Goal: Find specific page/section

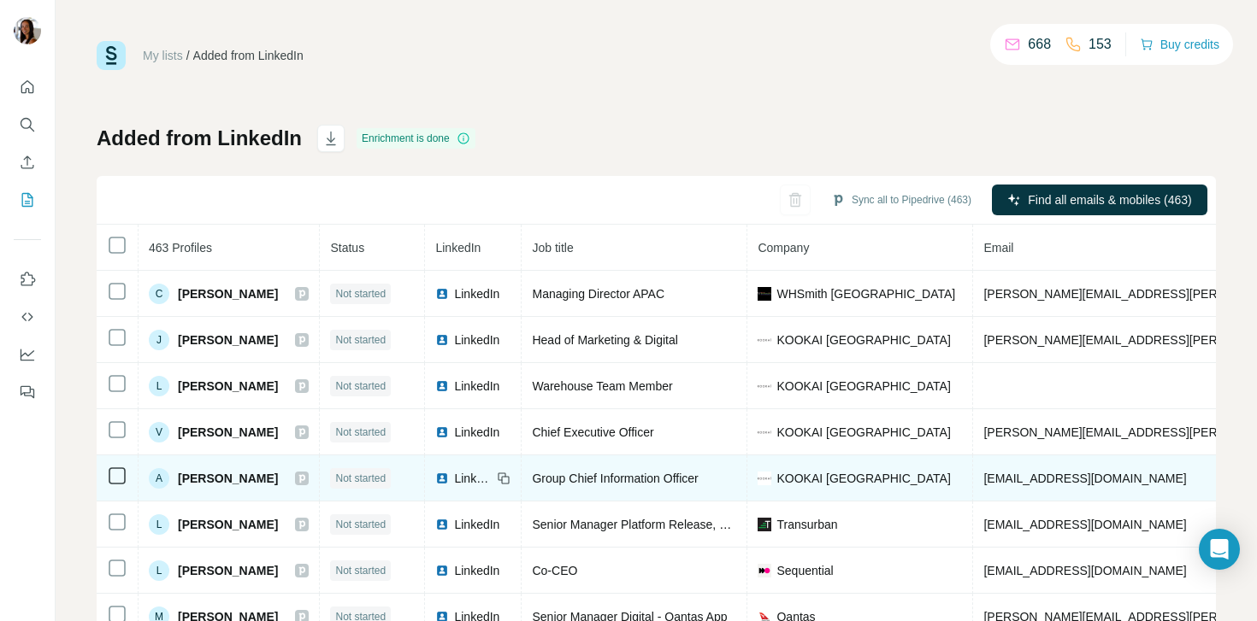
click at [493, 487] on td "LinkedIn" at bounding box center [473, 479] width 97 height 46
click at [492, 481] on span "LinkedIn" at bounding box center [473, 478] width 38 height 17
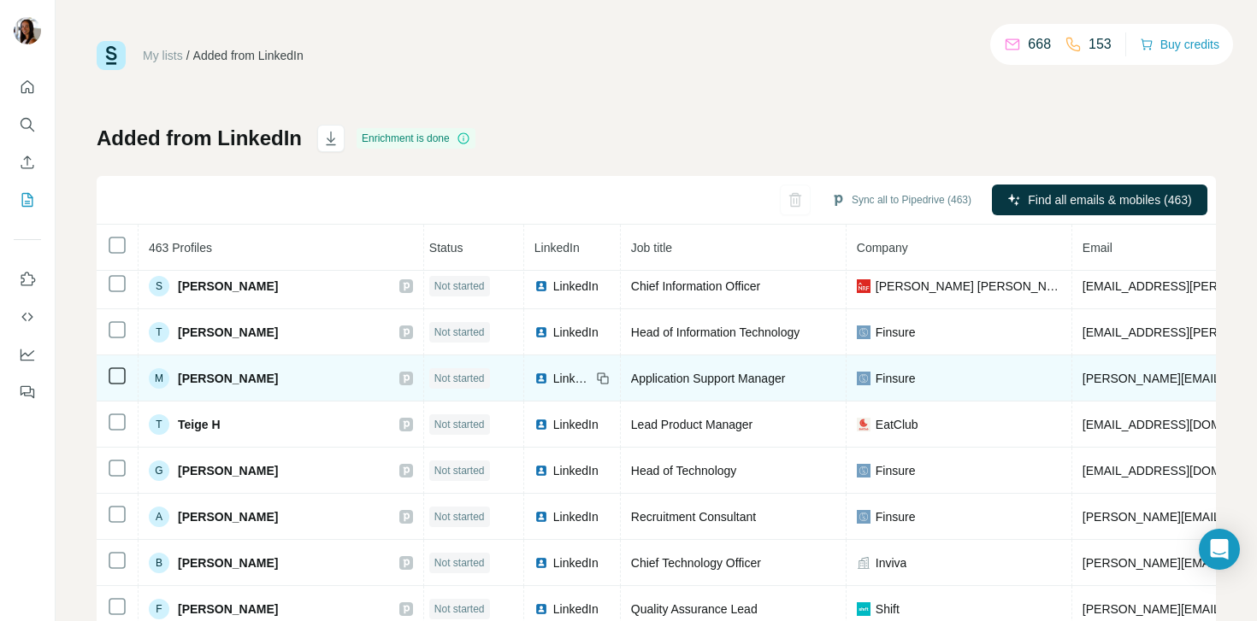
scroll to position [609, 5]
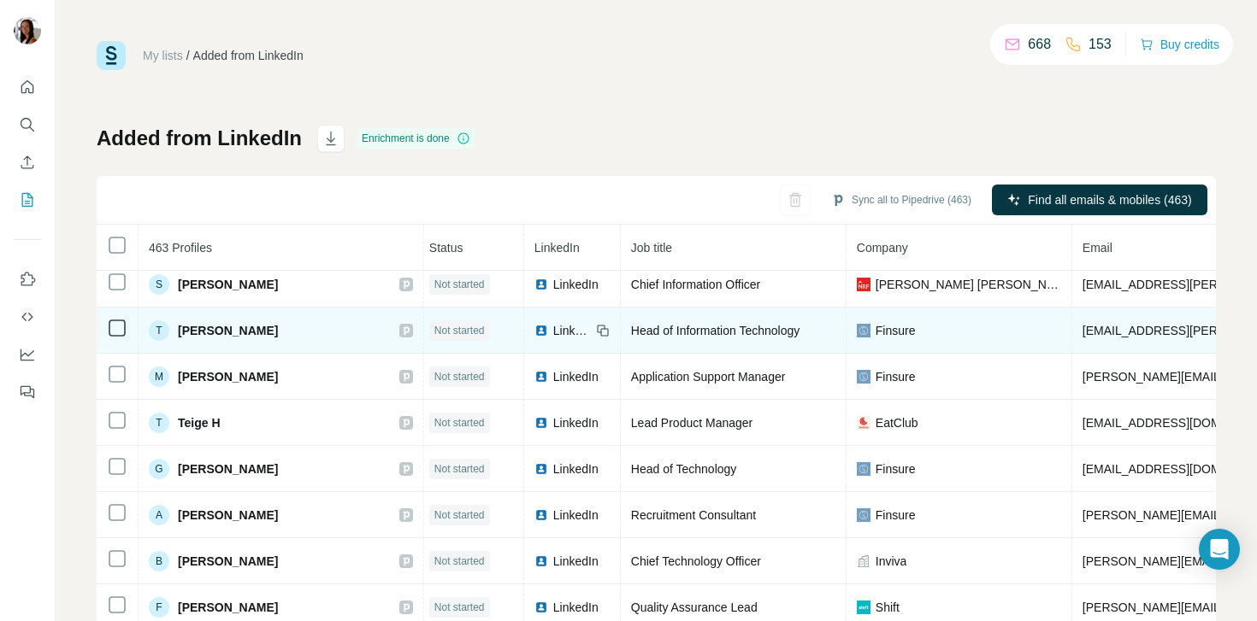
click at [553, 333] on span "LinkedIn" at bounding box center [572, 330] width 38 height 17
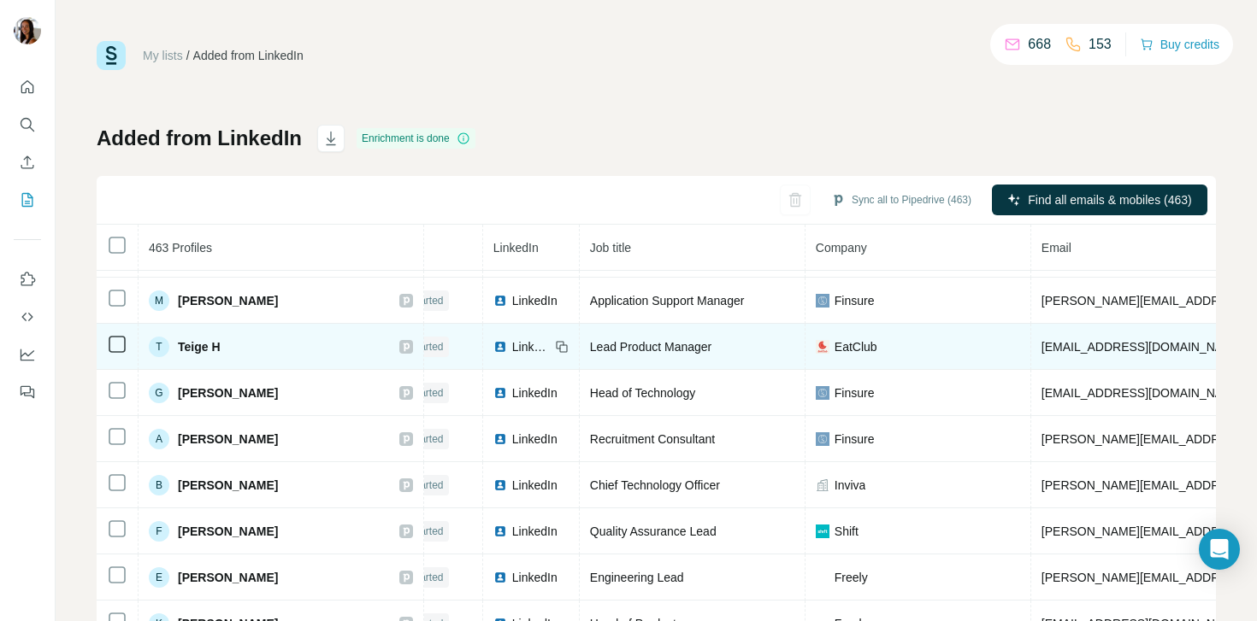
scroll to position [686, 0]
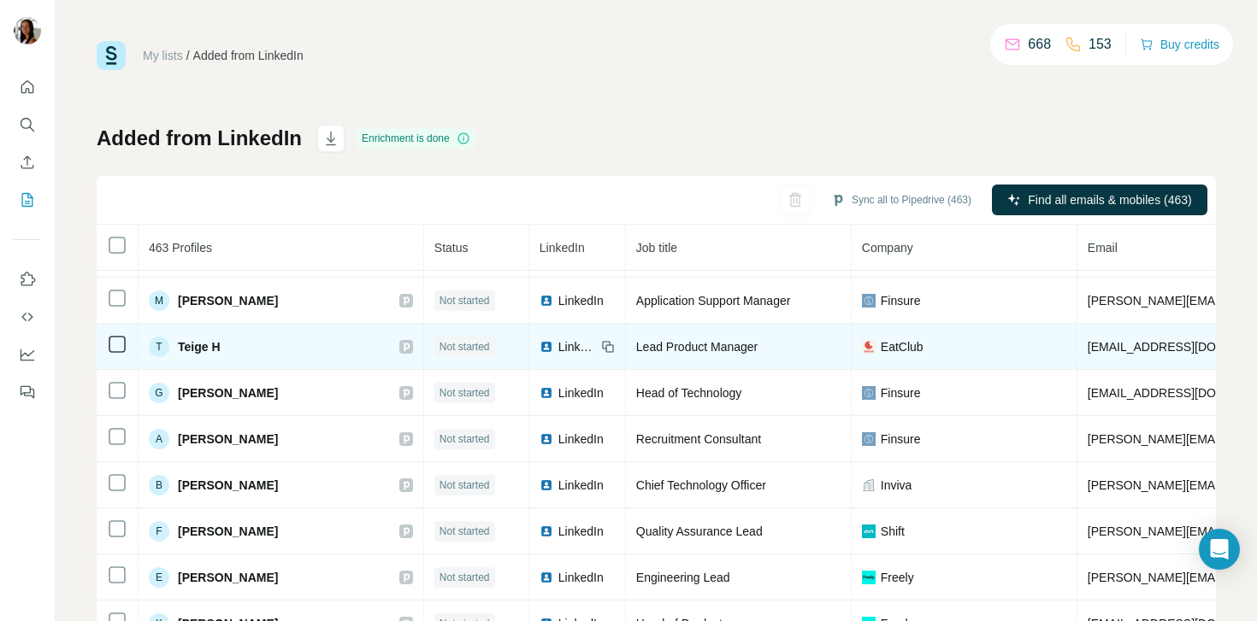
click at [880, 344] on span "EatClub" at bounding box center [901, 346] width 43 height 17
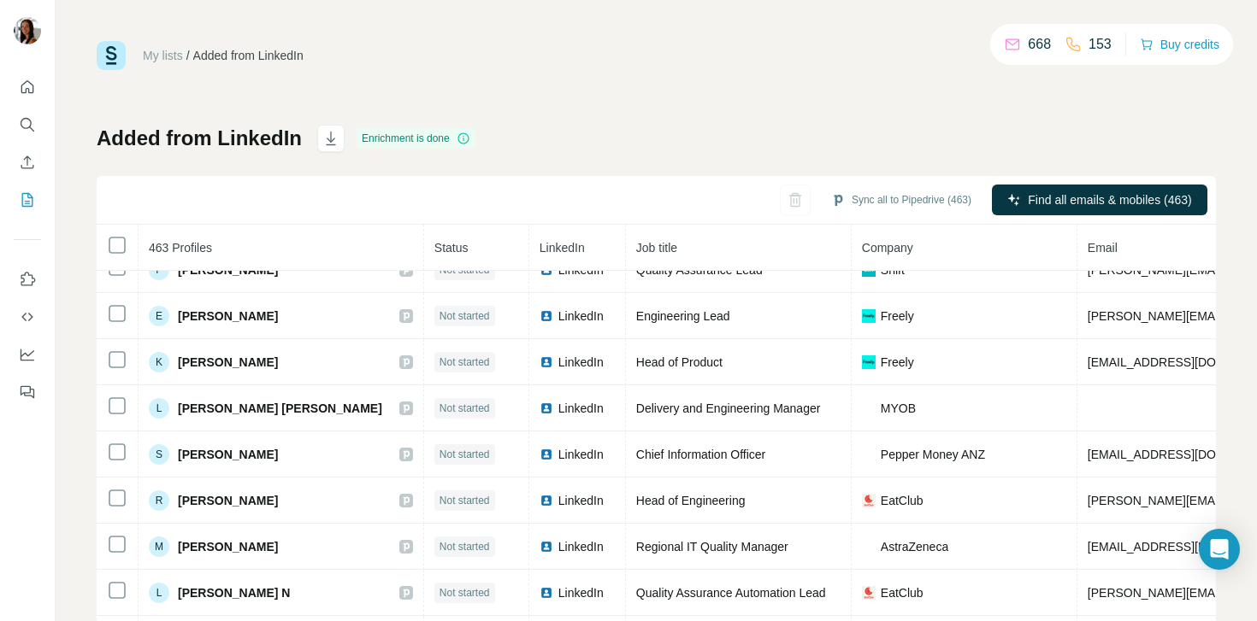
scroll to position [949, 0]
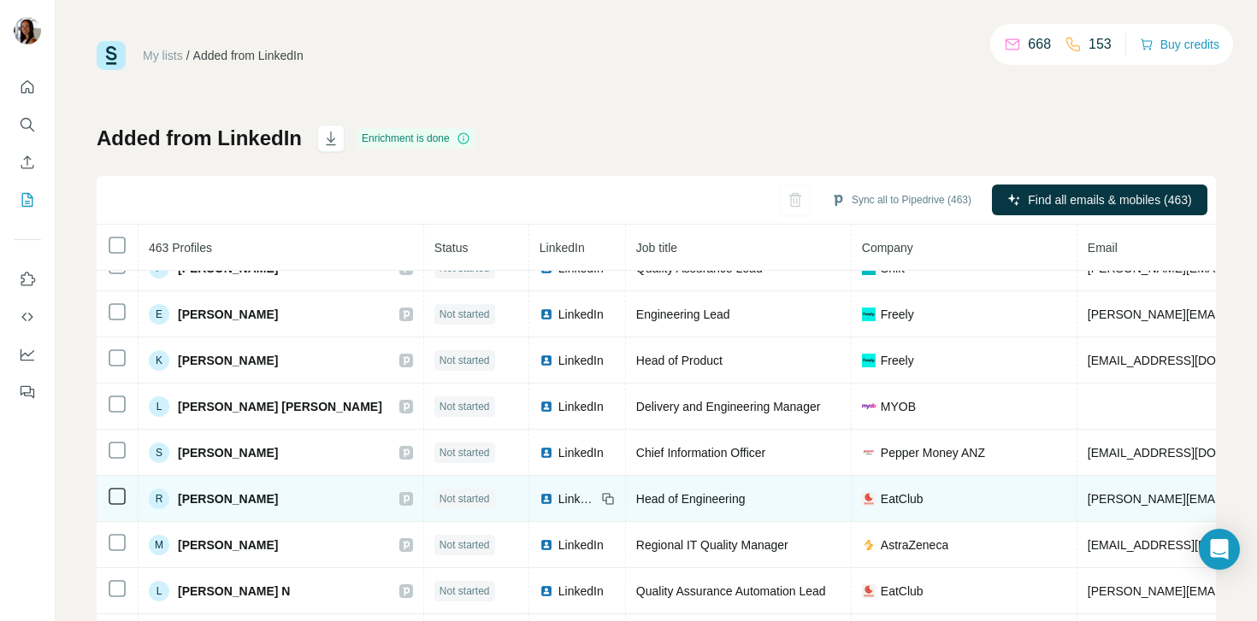
click at [558, 499] on span "LinkedIn" at bounding box center [577, 499] width 38 height 17
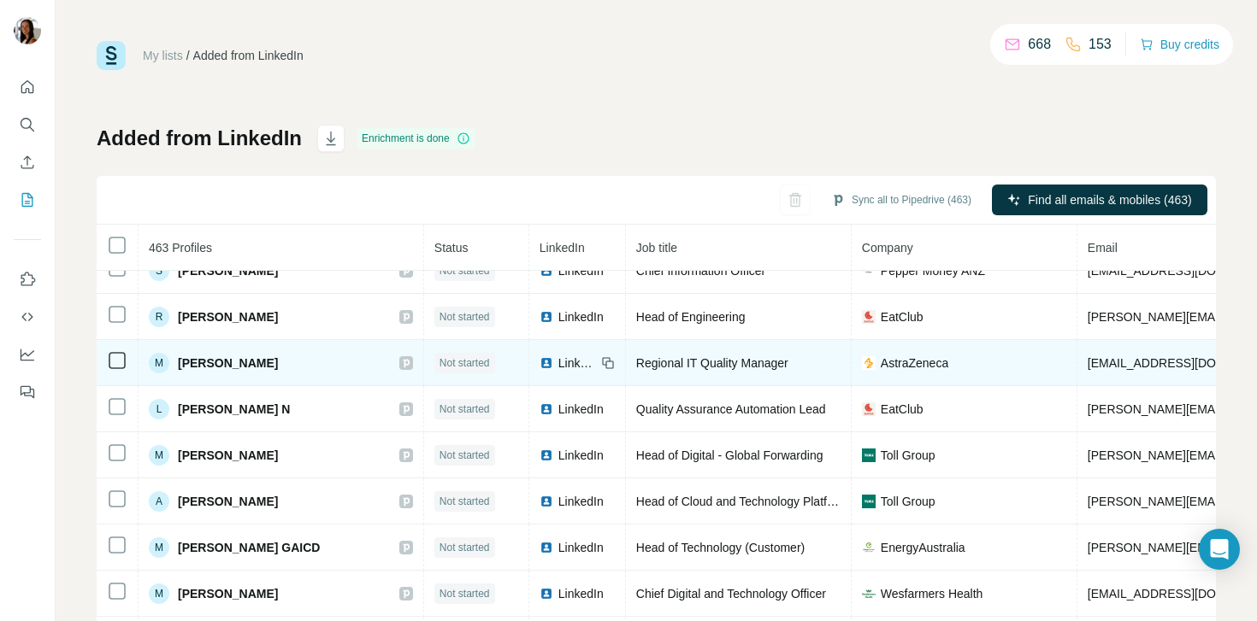
scroll to position [1130, 0]
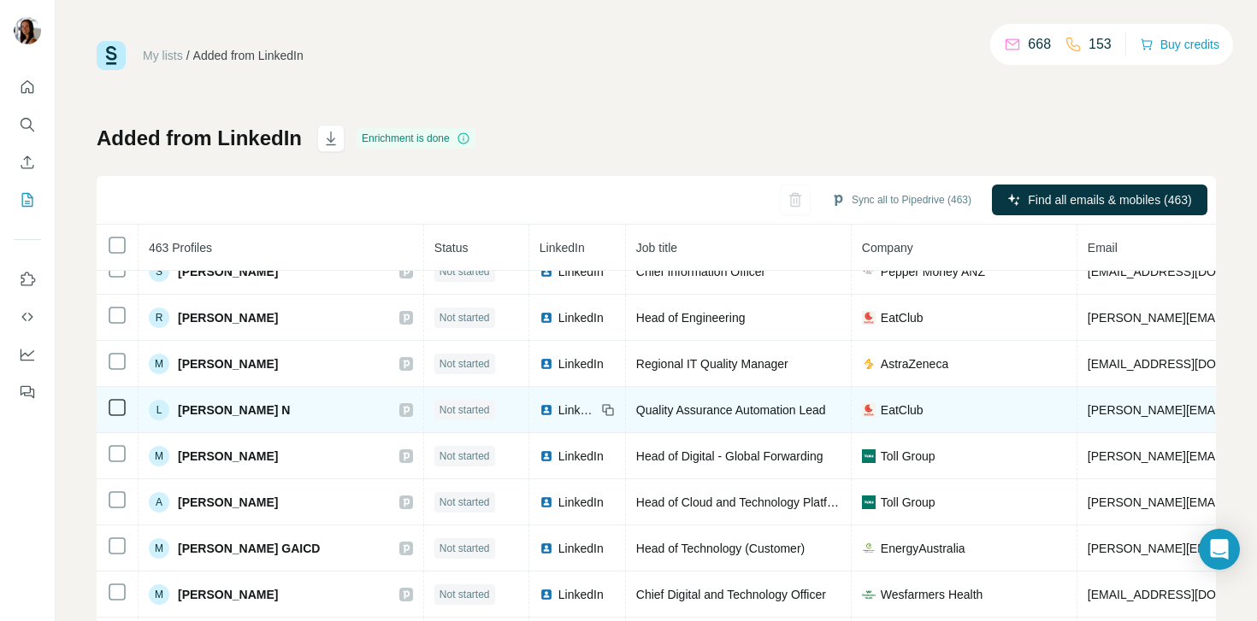
click at [558, 410] on span "LinkedIn" at bounding box center [577, 410] width 38 height 17
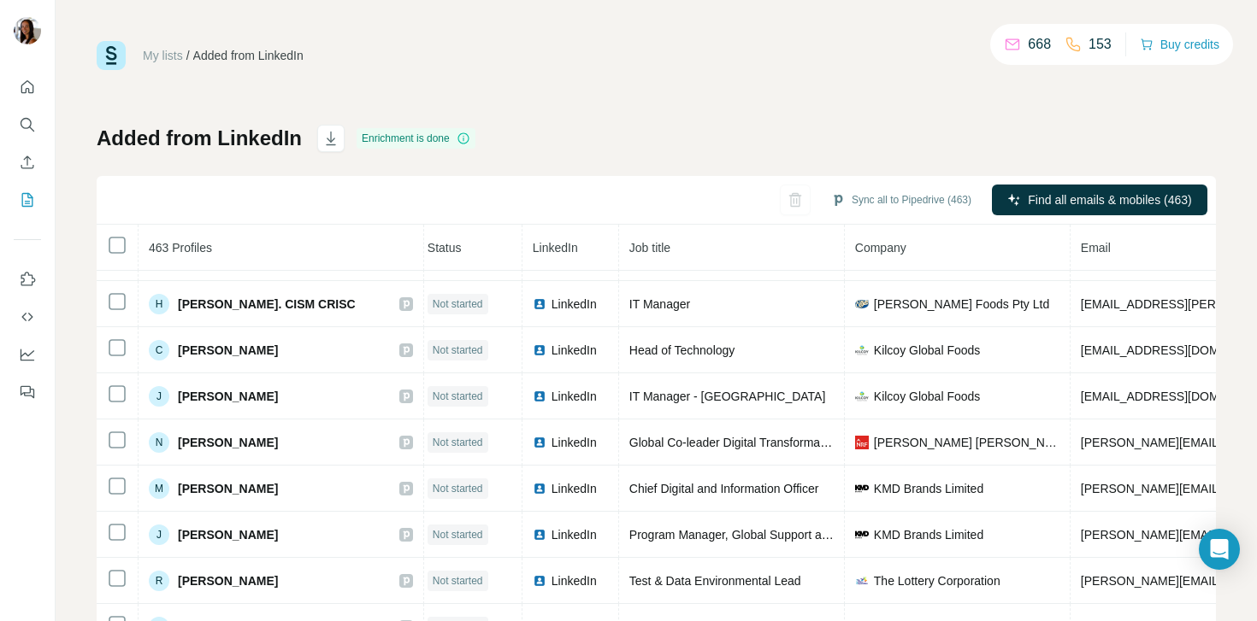
scroll to position [2577, 7]
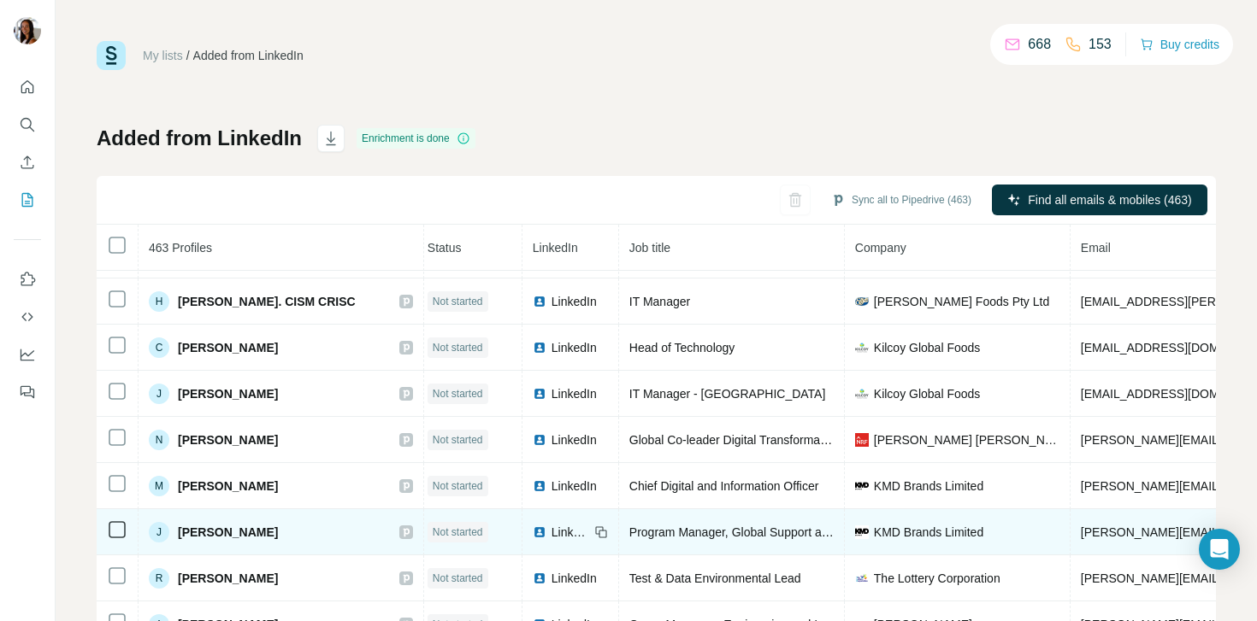
click at [551, 538] on span "LinkedIn" at bounding box center [570, 532] width 38 height 17
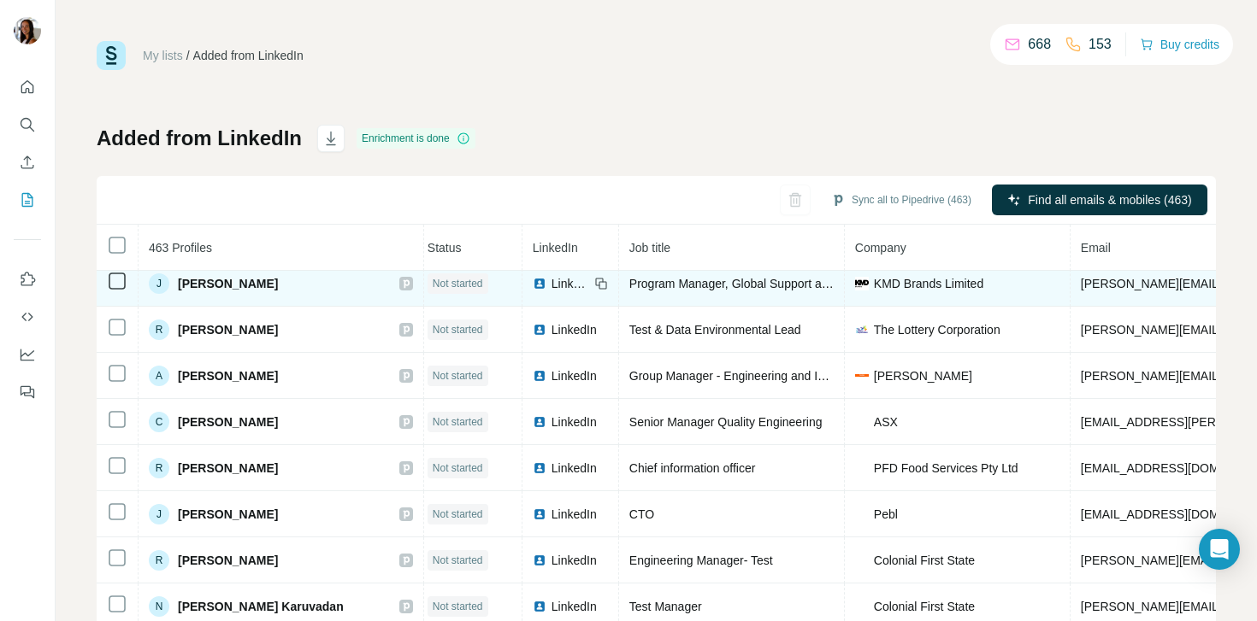
scroll to position [2825, 7]
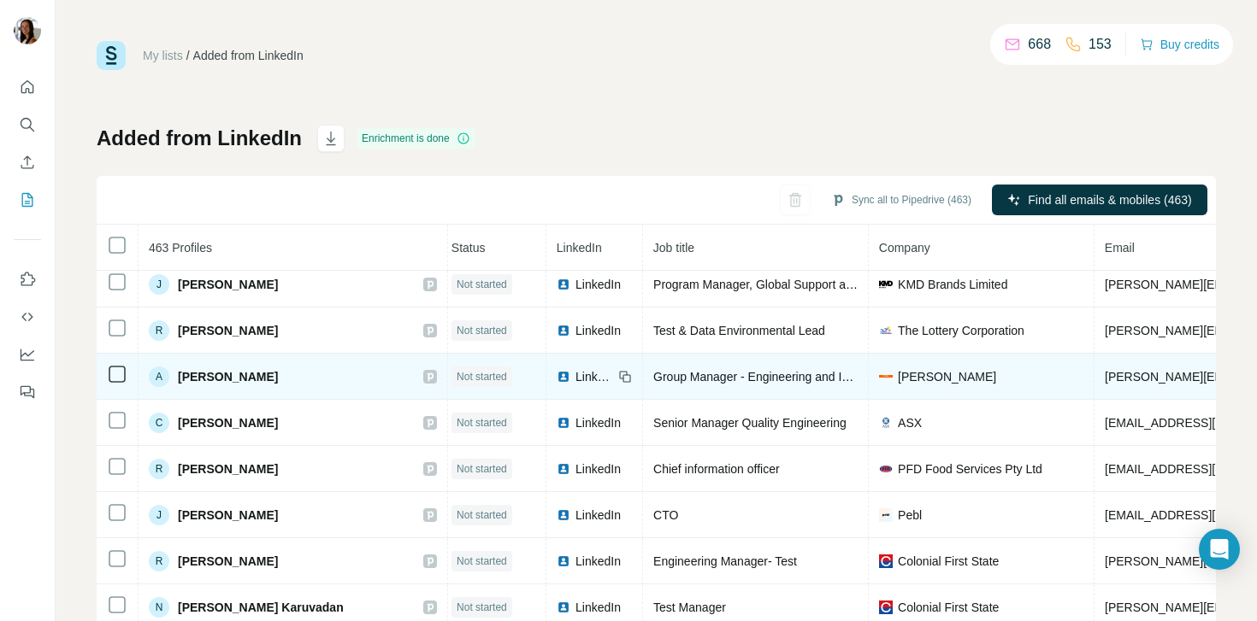
click at [575, 376] on span "LinkedIn" at bounding box center [594, 376] width 38 height 17
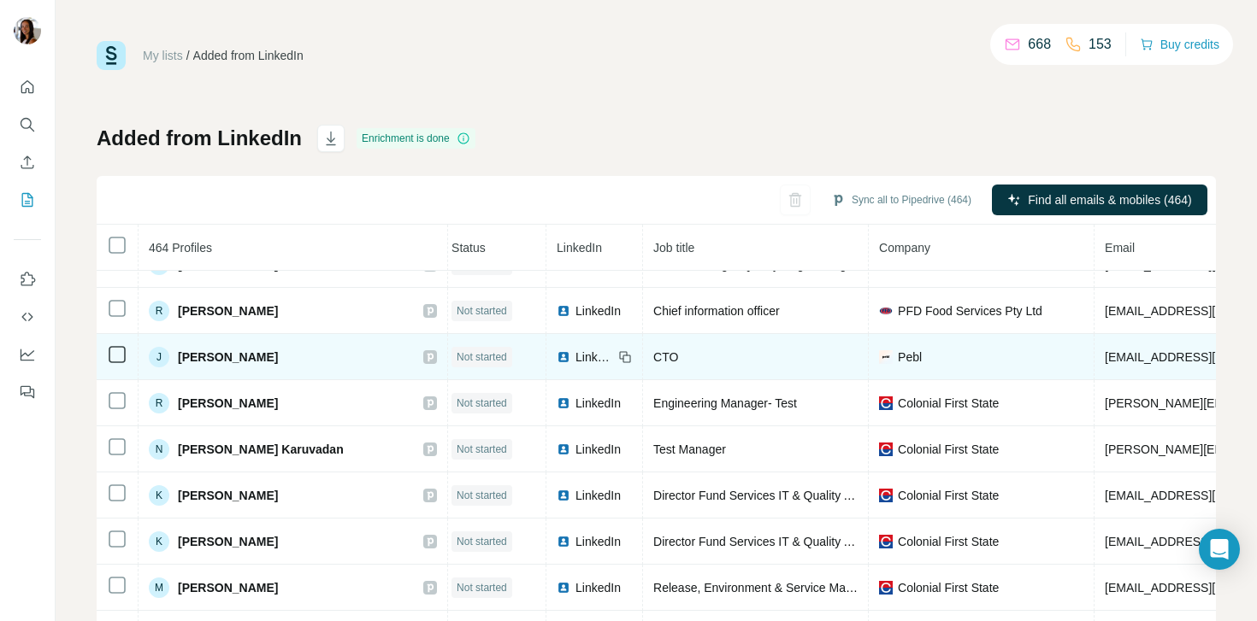
scroll to position [3040, 7]
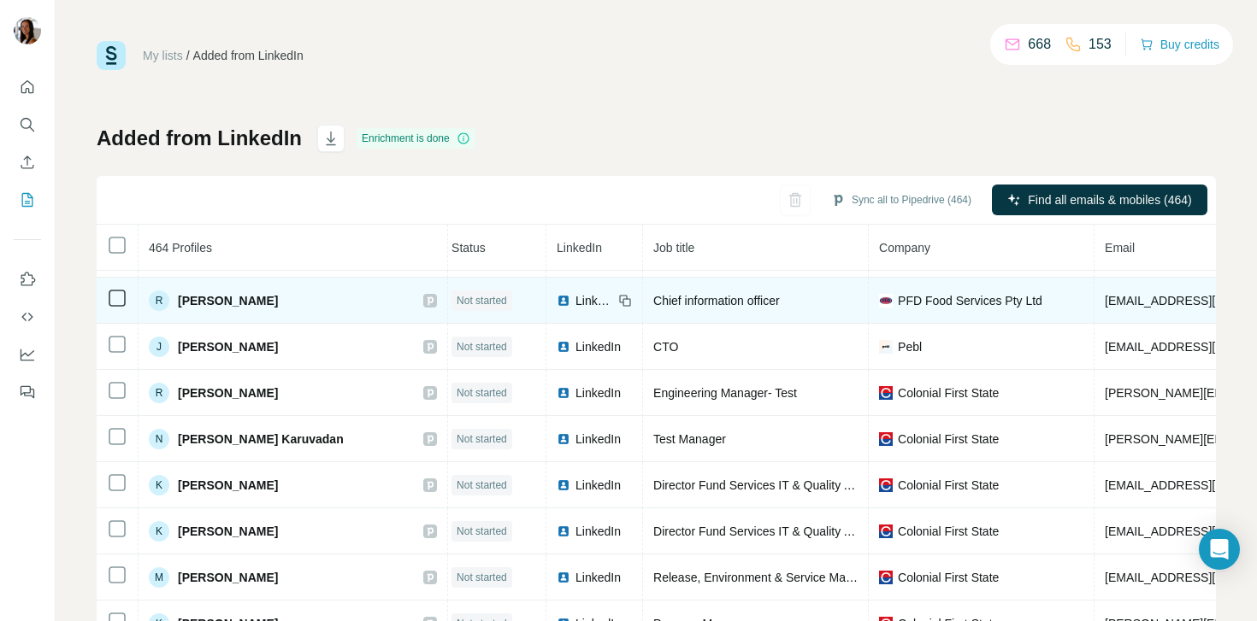
click at [898, 303] on span "PFD Food Services Pty Ltd" at bounding box center [970, 300] width 144 height 17
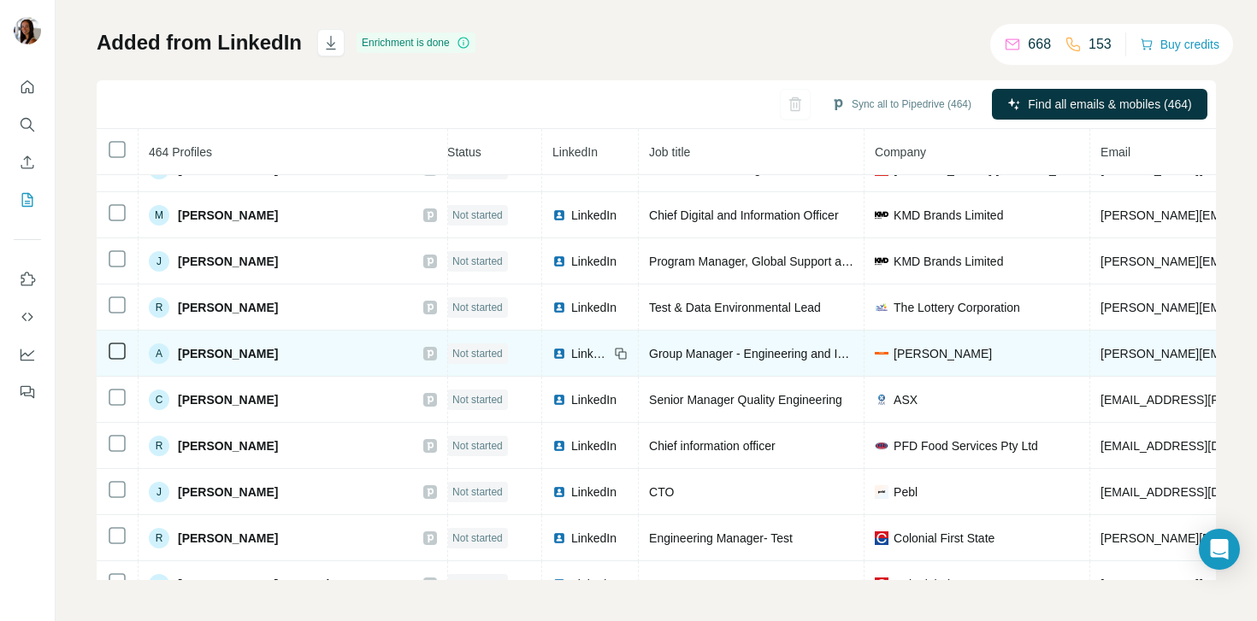
scroll to position [2804, 11]
